Goal: Communication & Community: Answer question/provide support

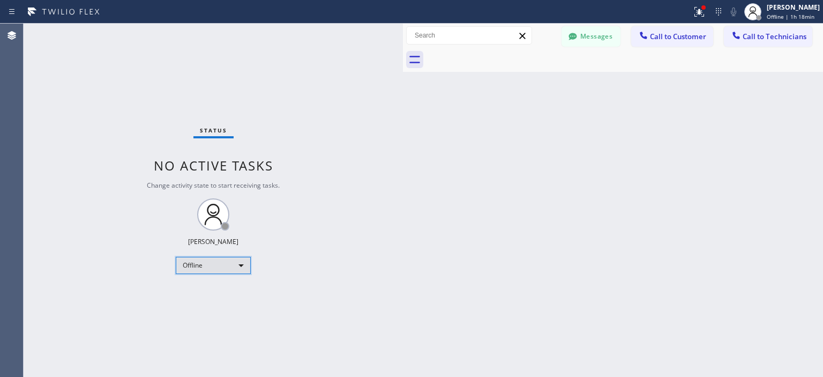
click at [225, 261] on div "Offline" at bounding box center [213, 265] width 75 height 17
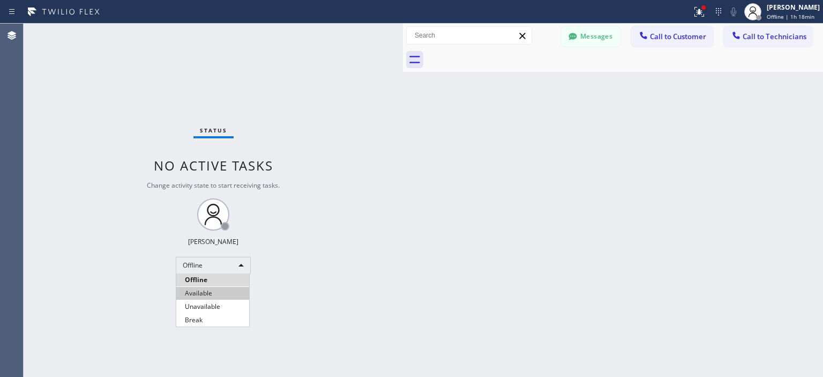
click at [217, 296] on li "Available" at bounding box center [212, 293] width 73 height 13
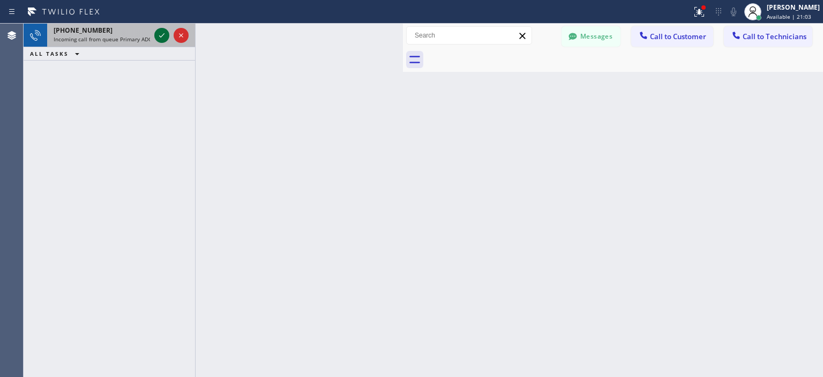
click at [161, 37] on icon at bounding box center [161, 35] width 5 height 4
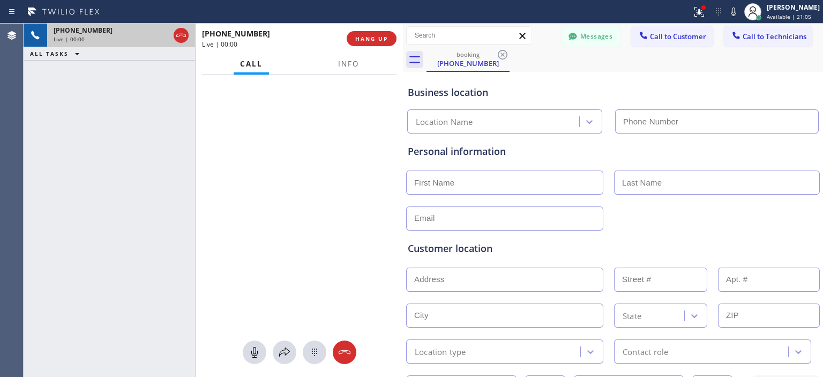
type input "[PHONE_NUMBER]"
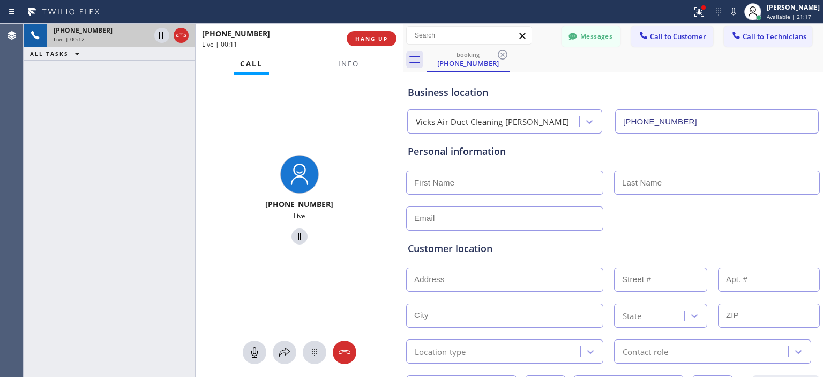
drag, startPoint x: 343, startPoint y: 356, endPoint x: 522, endPoint y: 156, distance: 268.0
click at [344, 353] on icon at bounding box center [344, 352] width 13 height 13
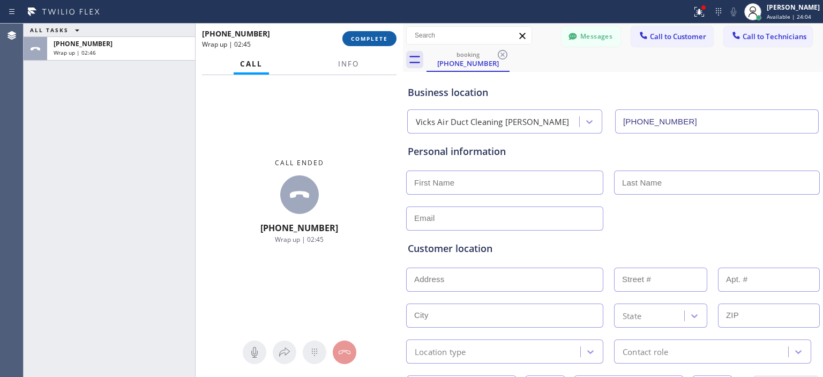
click at [360, 42] on span "COMPLETE" at bounding box center [369, 39] width 37 height 8
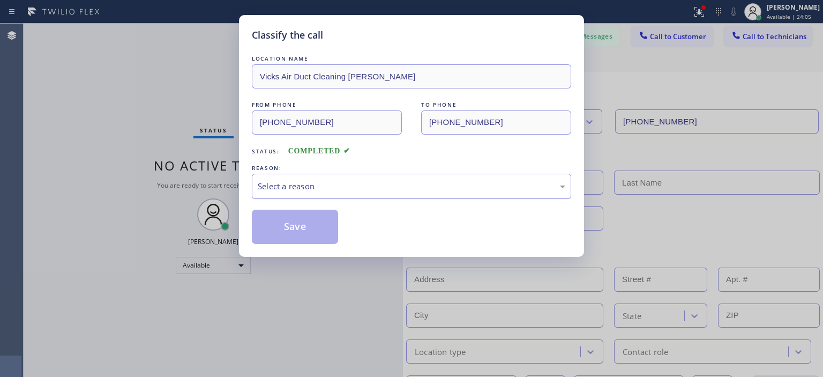
click at [344, 197] on div "Select a reason" at bounding box center [411, 186] width 319 height 25
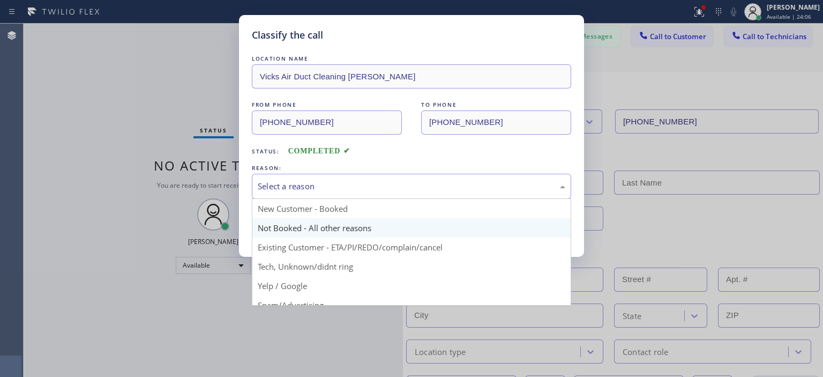
scroll to position [67, 0]
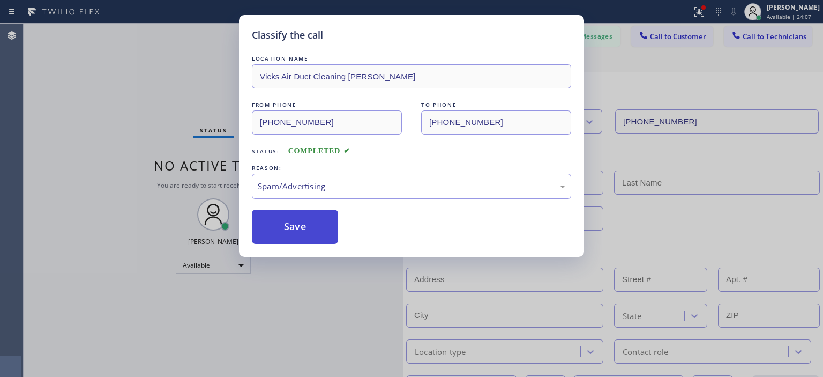
click at [295, 225] on button "Save" at bounding box center [295, 227] width 86 height 34
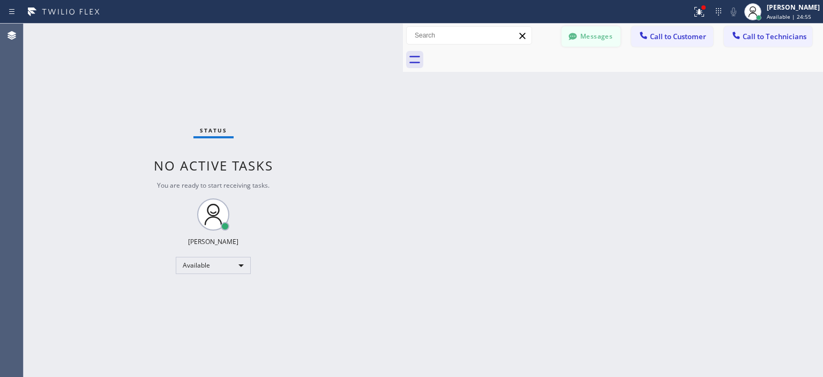
click at [593, 38] on button "Messages" at bounding box center [591, 36] width 59 height 20
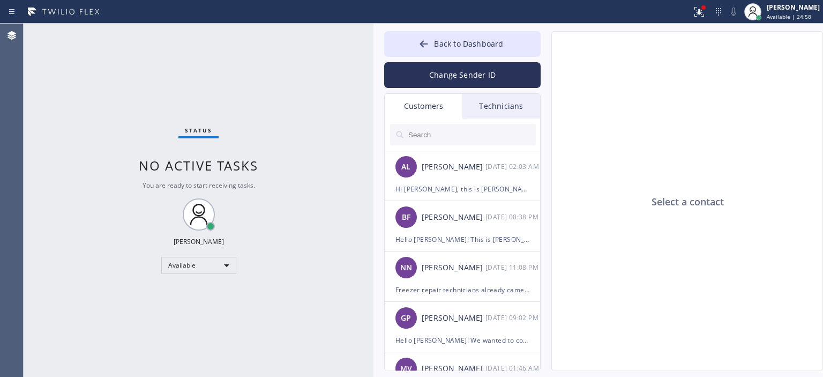
drag, startPoint x: 400, startPoint y: 41, endPoint x: 370, endPoint y: 44, distance: 29.7
click at [370, 44] on div "Status No active tasks You are ready to start receiving tasks. [PERSON_NAME] Av…" at bounding box center [424, 200] width 800 height 353
click at [470, 138] on input "text" at bounding box center [471, 134] width 129 height 21
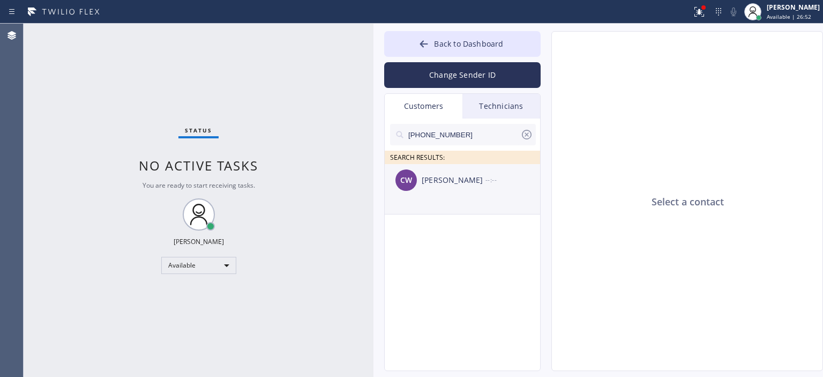
click at [467, 203] on li "CW [PERSON_NAME] --:--" at bounding box center [463, 189] width 157 height 50
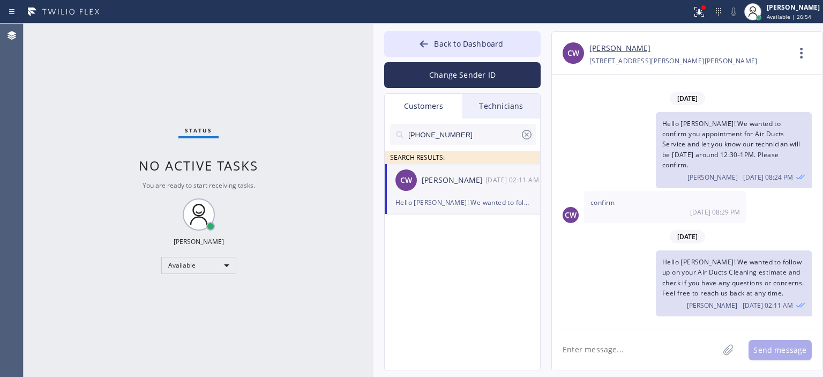
click at [609, 349] on textarea at bounding box center [635, 349] width 167 height 41
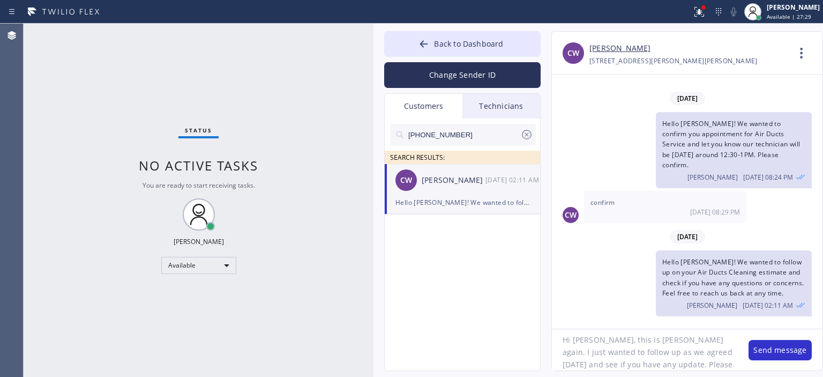
scroll to position [21, 0]
click at [709, 364] on textarea "Hi [PERSON_NAME], this is [PERSON_NAME] again. I just wanted to follow up as we…" at bounding box center [645, 349] width 186 height 41
click at [677, 352] on textarea "Hi [PERSON_NAME], this is [PERSON_NAME] again. I just wanted to follow up as we…" at bounding box center [645, 349] width 186 height 41
click at [676, 352] on textarea "Hi [PERSON_NAME], this is [PERSON_NAME] again. I just wanted to follow up as we…" at bounding box center [645, 349] width 186 height 41
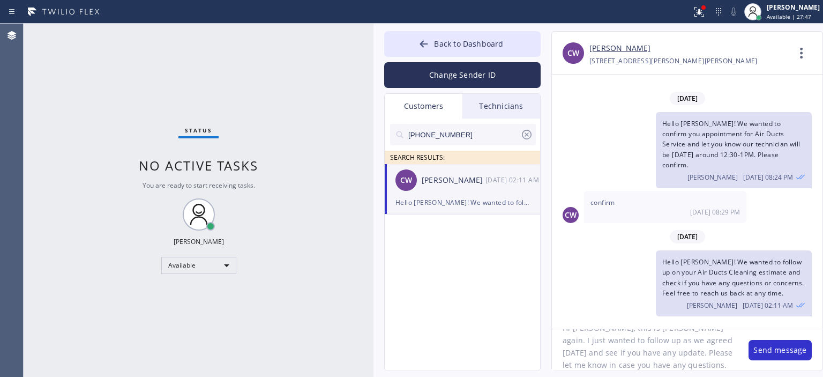
type textarea "Hi [PERSON_NAME], this is [PERSON_NAME] again. I just wanted to follow up as we…"
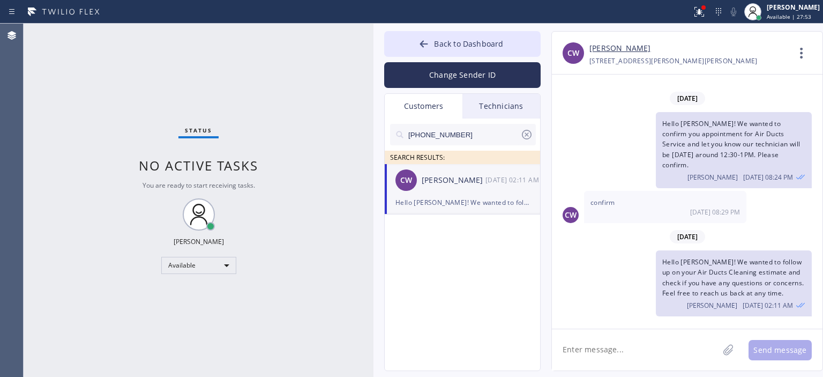
paste textarea "Hi [PERSON_NAME], this is [PERSON_NAME] again. I just wanted to follow up as we…"
type textarea "Hi [PERSON_NAME], this is [PERSON_NAME] again. I just wanted to follow up as we…"
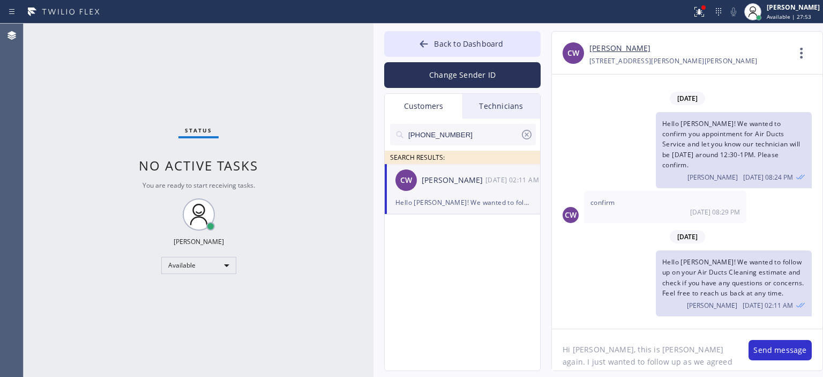
scroll to position [21, 0]
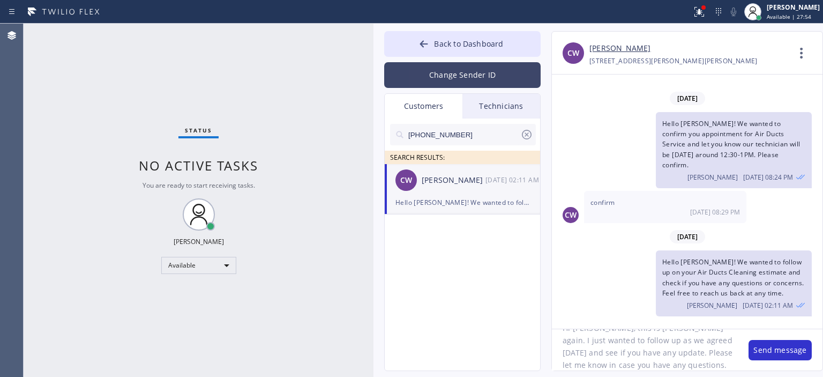
click at [464, 75] on button "Change Sender ID" at bounding box center [462, 75] width 157 height 26
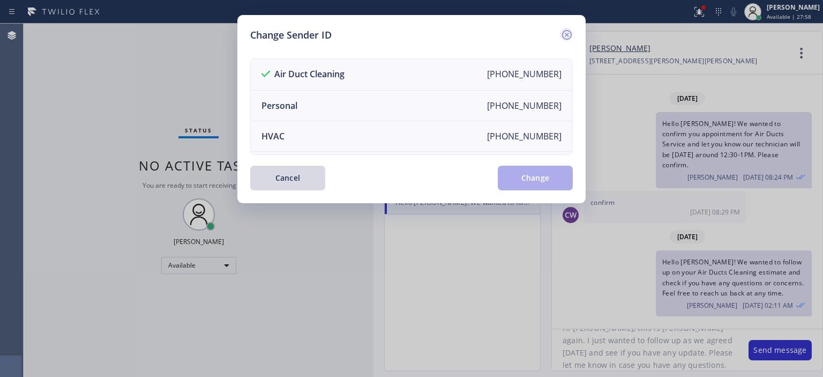
click at [569, 33] on icon at bounding box center [567, 35] width 10 height 10
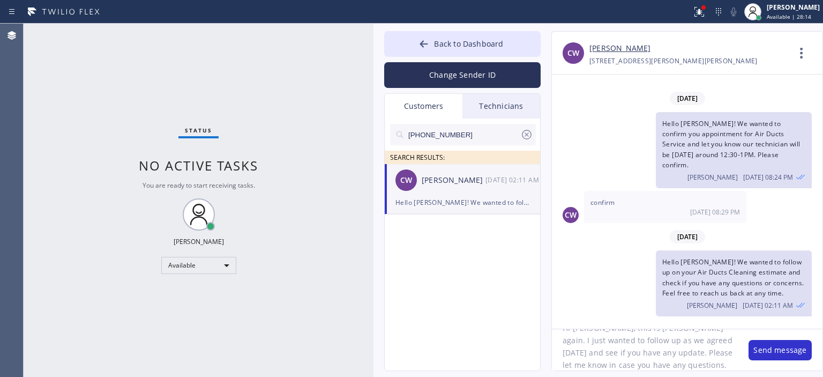
click at [660, 345] on textarea "Hi [PERSON_NAME], this is [PERSON_NAME] again. I just wanted to follow up as we…" at bounding box center [645, 349] width 186 height 41
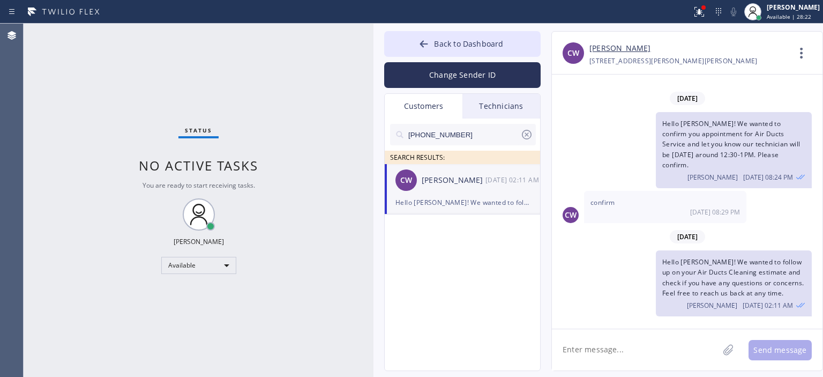
paste textarea "Hi [PERSON_NAME], this is [PERSON_NAME] again. I just wanted to follow up as we…"
type textarea "Hi [PERSON_NAME], this is [PERSON_NAME] again. I just wanted to follow up as we…"
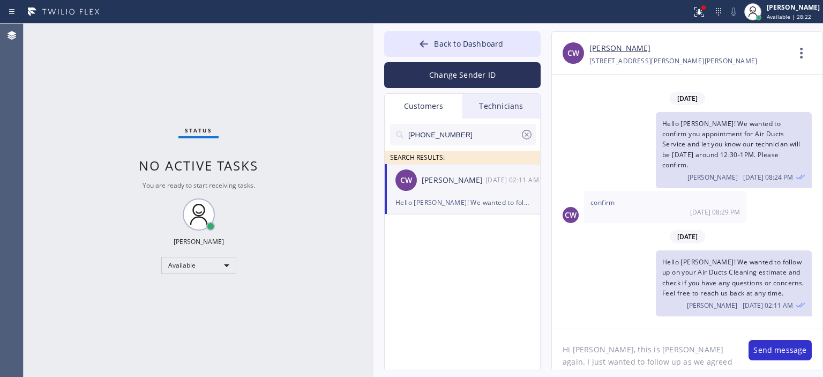
scroll to position [21, 0]
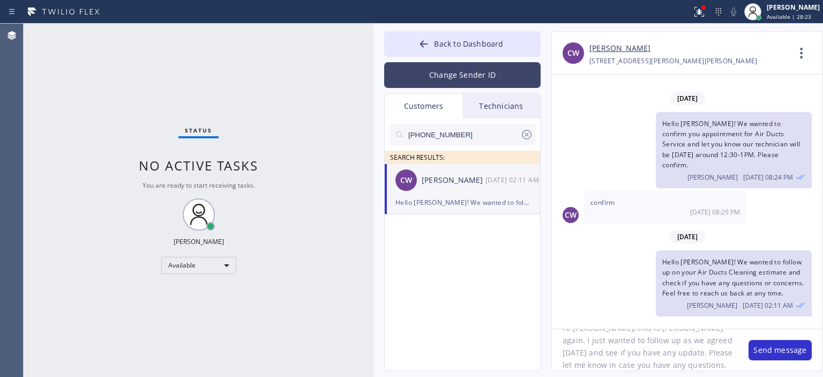
click at [464, 70] on button "Change Sender ID" at bounding box center [462, 75] width 157 height 26
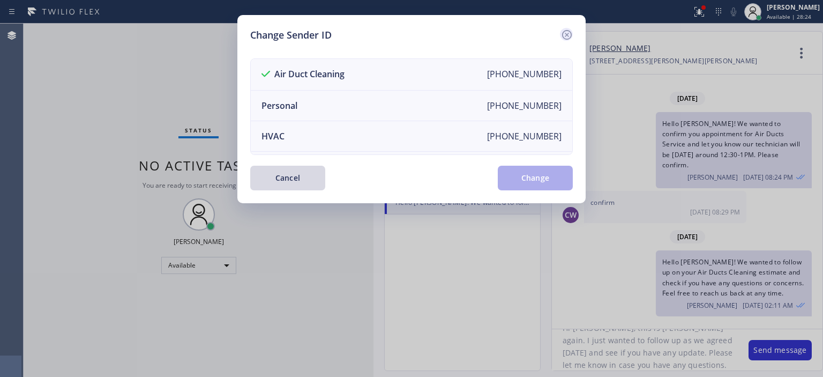
click at [570, 29] on icon at bounding box center [567, 34] width 13 height 13
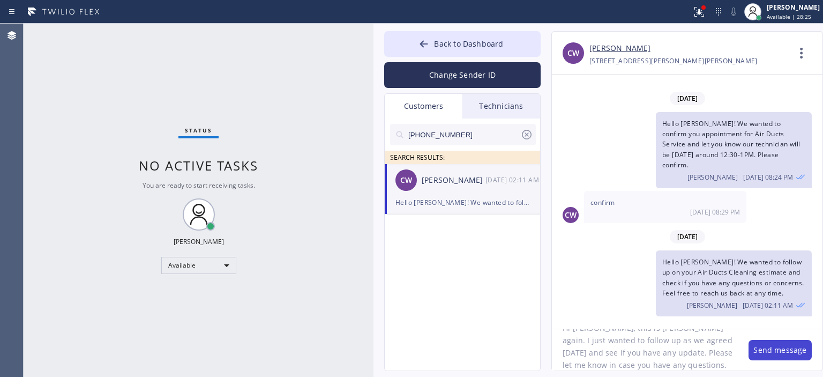
click at [779, 349] on button "Send message" at bounding box center [780, 350] width 63 height 20
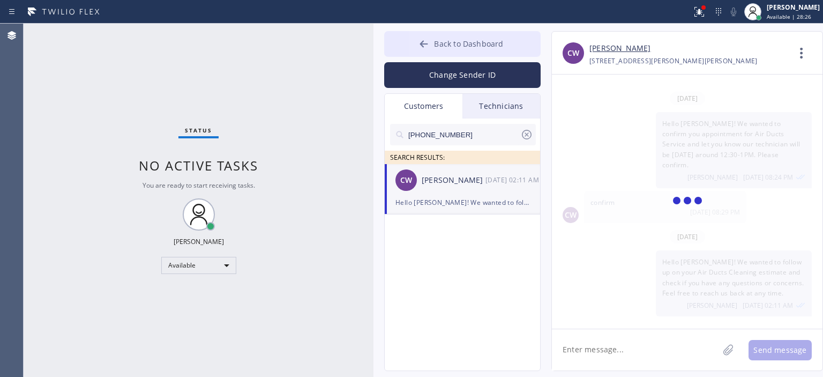
scroll to position [66, 0]
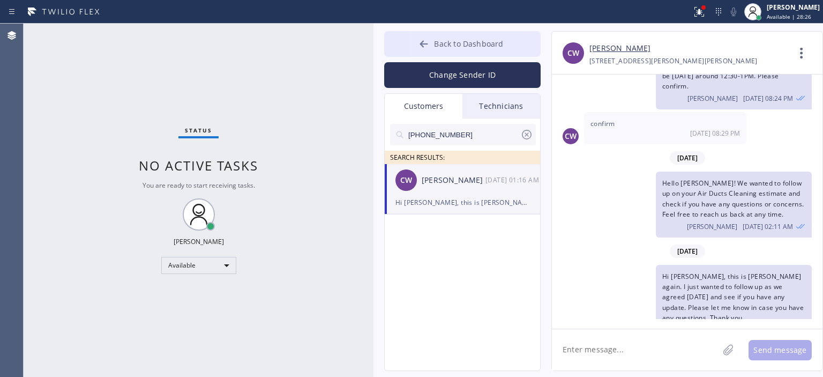
click at [420, 38] on button "Back to Dashboard" at bounding box center [462, 44] width 157 height 26
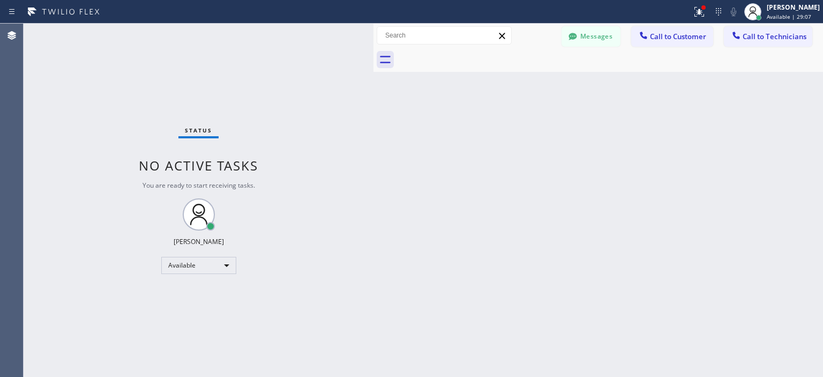
click at [64, 116] on div "Status No active tasks You are ready to start receiving tasks. [PERSON_NAME] Av…" at bounding box center [199, 200] width 350 height 353
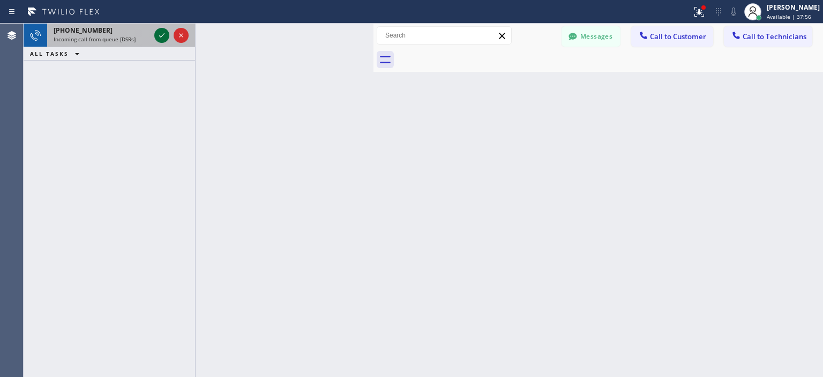
click at [160, 38] on icon at bounding box center [161, 35] width 13 height 13
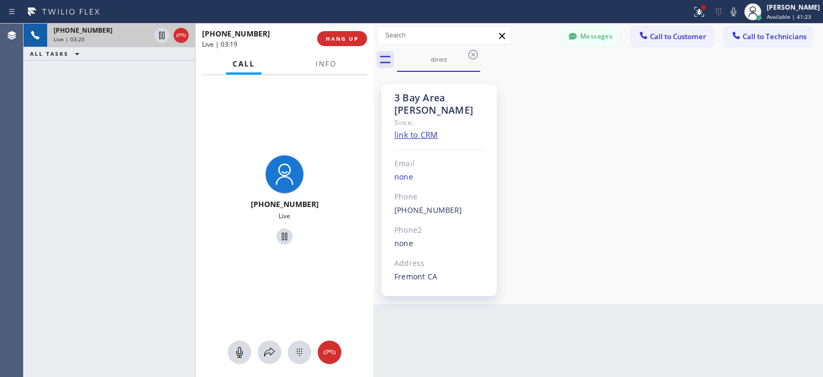
click at [49, 100] on div "[PHONE_NUMBER] Live | 03:20 ALL TASKS ALL TASKS ACTIVE TASKS TASKS IN WRAP UP" at bounding box center [110, 200] width 172 height 353
click at [41, 136] on div "[PHONE_NUMBER] Live | 07:03 ALL TASKS ALL TASKS ACTIVE TASKS TASKS IN WRAP UP" at bounding box center [110, 200] width 172 height 353
click at [43, 172] on div "[PHONE_NUMBER] Live | 20:31 ALL TASKS ALL TASKS ACTIVE TASKS TASKS IN WRAP UP" at bounding box center [110, 200] width 172 height 353
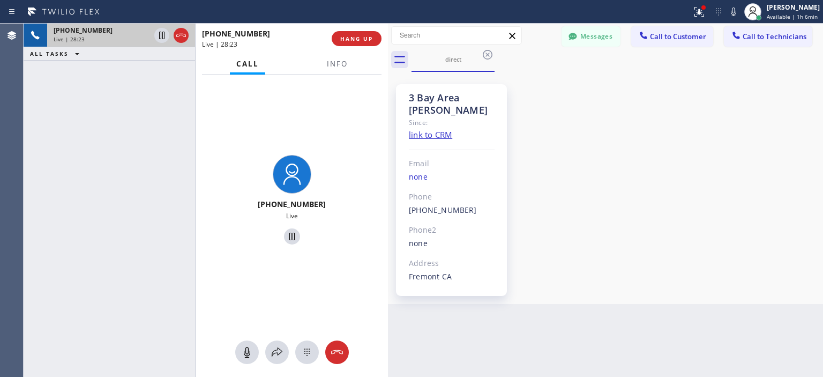
drag, startPoint x: 375, startPoint y: 42, endPoint x: 390, endPoint y: 46, distance: 15.5
click at [388, 46] on div at bounding box center [388, 200] width 0 height 353
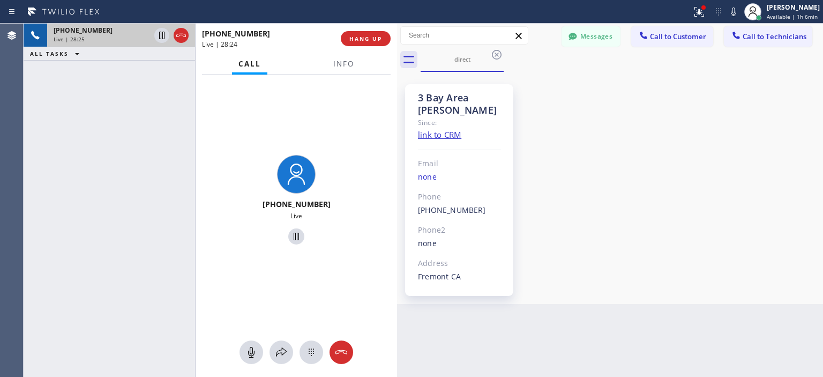
drag, startPoint x: 390, startPoint y: 46, endPoint x: 398, endPoint y: 47, distance: 8.7
click at [397, 47] on div at bounding box center [397, 200] width 0 height 353
click at [784, 242] on div "3 Bay Area [PERSON_NAME] Since: link to CRM Email none Phone [PHONE_NUMBER] Out…" at bounding box center [610, 188] width 421 height 227
click at [353, 354] on div at bounding box center [297, 352] width 202 height 24
click at [347, 353] on icon at bounding box center [341, 352] width 13 height 13
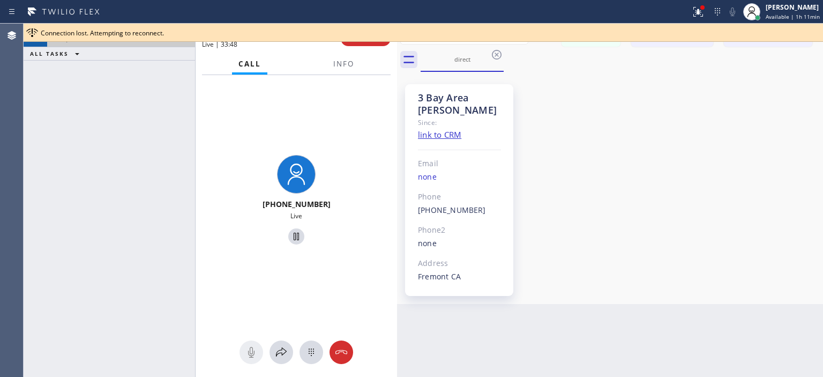
click at [378, 32] on div "Connection lost. Attempting to reconnect." at bounding box center [430, 32] width 778 height 9
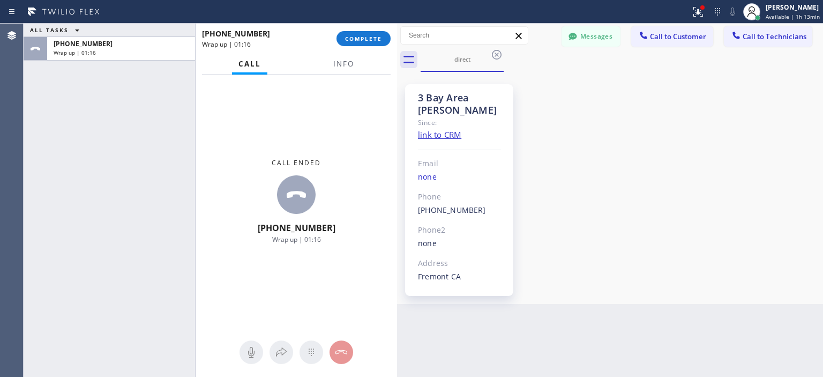
drag, startPoint x: 30, startPoint y: 97, endPoint x: 103, endPoint y: 81, distance: 75.2
click at [30, 96] on div "ALL TASKS ALL TASKS ACTIVE TASKS TASKS IN WRAP UP [PHONE_NUMBER] Wrap up | 01:16" at bounding box center [110, 200] width 172 height 353
click at [365, 38] on span "COMPLETE" at bounding box center [363, 39] width 37 height 8
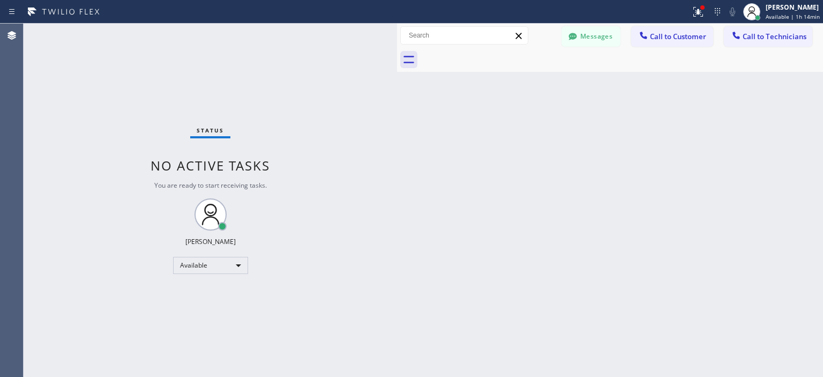
click at [39, 96] on div "Status No active tasks You are ready to start receiving tasks. [PERSON_NAME] Av…" at bounding box center [211, 200] width 374 height 353
click at [584, 40] on button "Messages" at bounding box center [591, 36] width 59 height 20
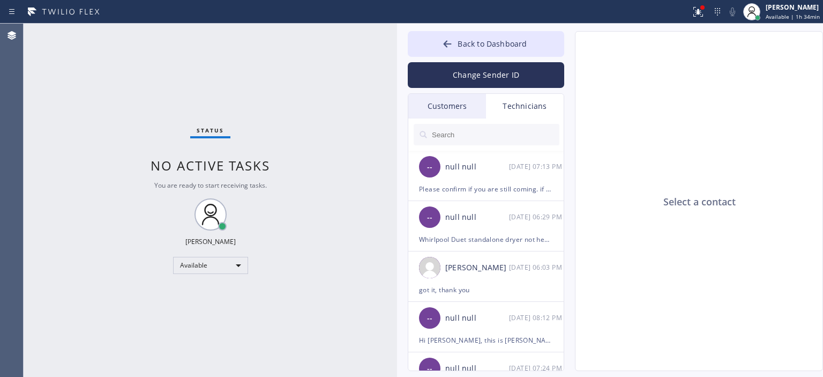
click at [462, 113] on div "Customers" at bounding box center [447, 106] width 78 height 25
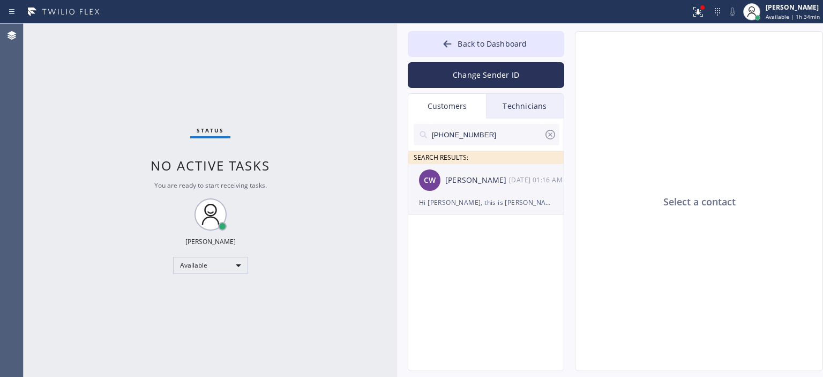
click at [503, 183] on div "[PERSON_NAME]" at bounding box center [477, 180] width 64 height 12
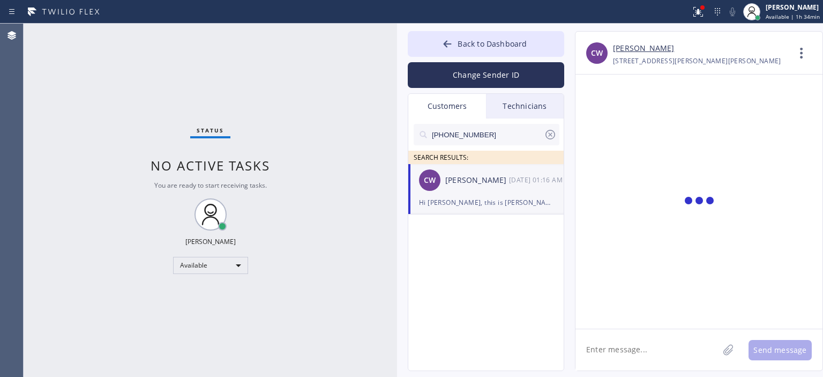
scroll to position [142, 0]
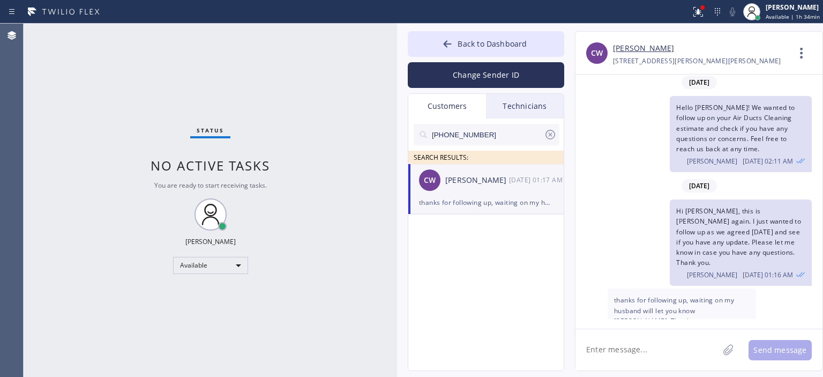
click at [633, 351] on textarea at bounding box center [647, 349] width 143 height 41
click at [633, 351] on textarea "Okay great, thank you! Looking forward to hear back from you." at bounding box center [657, 349] width 162 height 41
type textarea "Okay great, thank you! Looking forward to hear back from you."
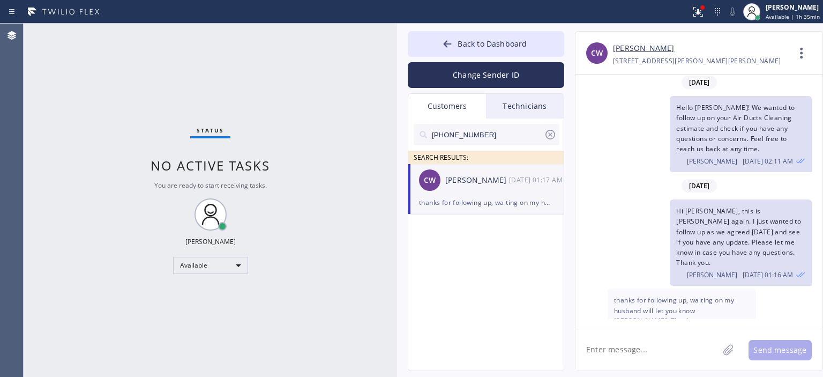
paste textarea "Great, thank you! I'm looking forward to hearing back from you."
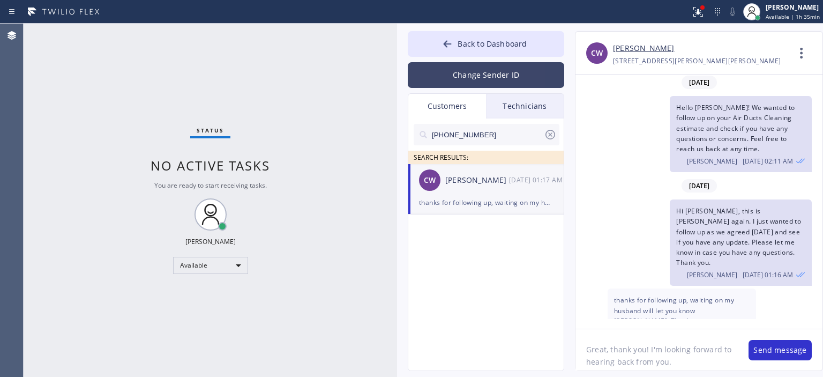
type textarea "Great, thank you! I'm looking forward to hearing back from you."
click at [485, 66] on button "Change Sender ID" at bounding box center [486, 75] width 157 height 26
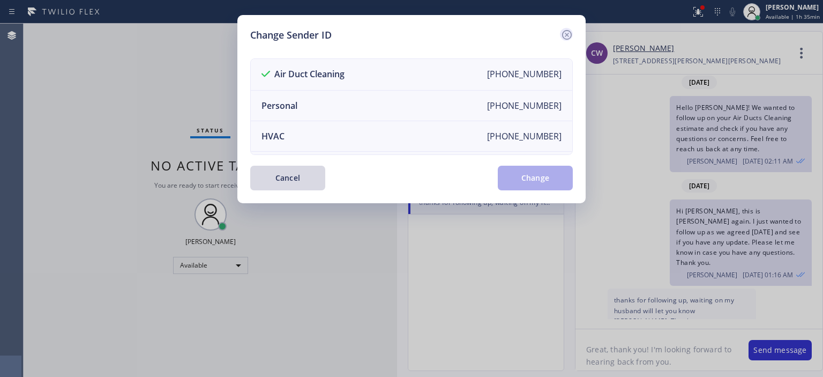
click at [565, 33] on icon at bounding box center [567, 35] width 10 height 10
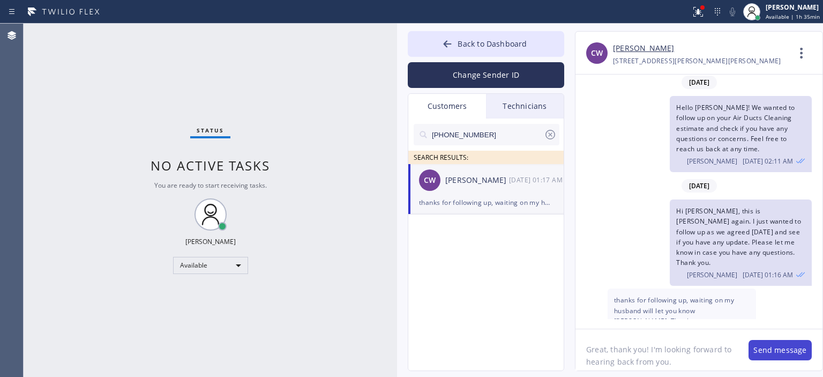
click at [765, 352] on button "Send message" at bounding box center [780, 350] width 63 height 20
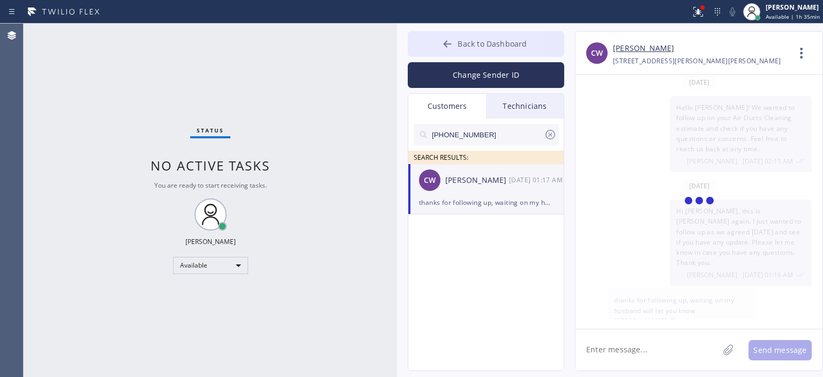
scroll to position [189, 0]
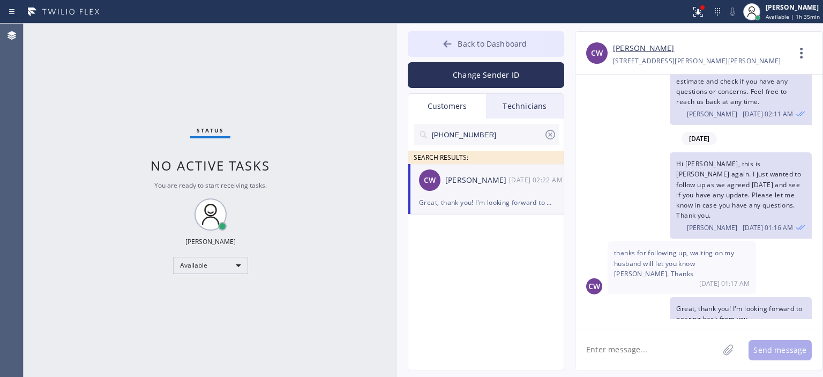
click at [442, 46] on div at bounding box center [447, 45] width 13 height 13
